Goal: Task Accomplishment & Management: Manage account settings

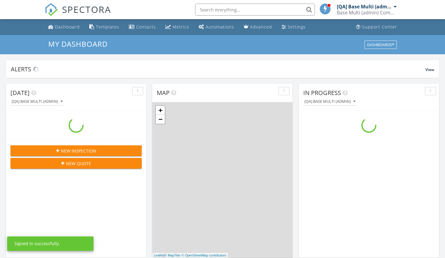
scroll to position [554, 454]
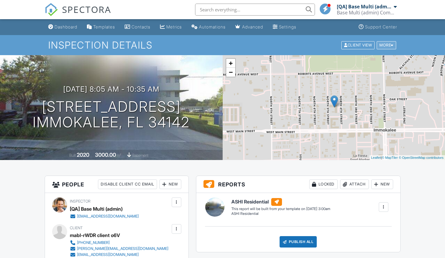
click at [385, 45] on div "More" at bounding box center [385, 45] width 19 height 8
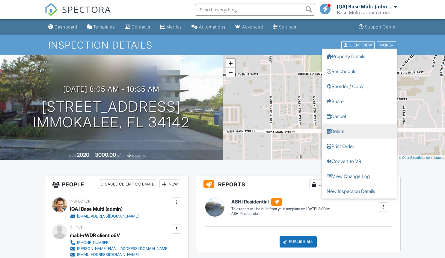
click at [359, 131] on link "Delete" at bounding box center [359, 130] width 75 height 15
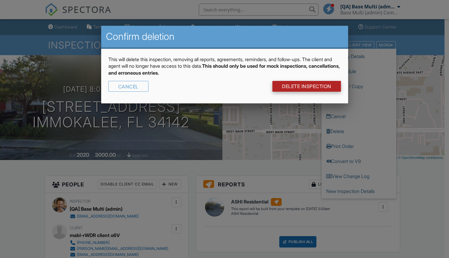
click at [306, 86] on link "DELETE Inspection" at bounding box center [307, 86] width 69 height 11
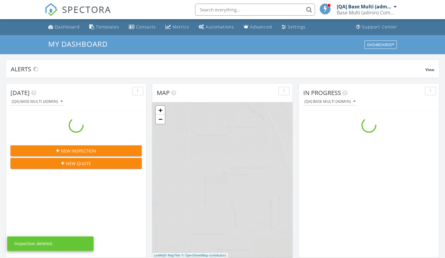
scroll to position [554, 454]
